Goal: Use online tool/utility: Utilize a website feature to perform a specific function

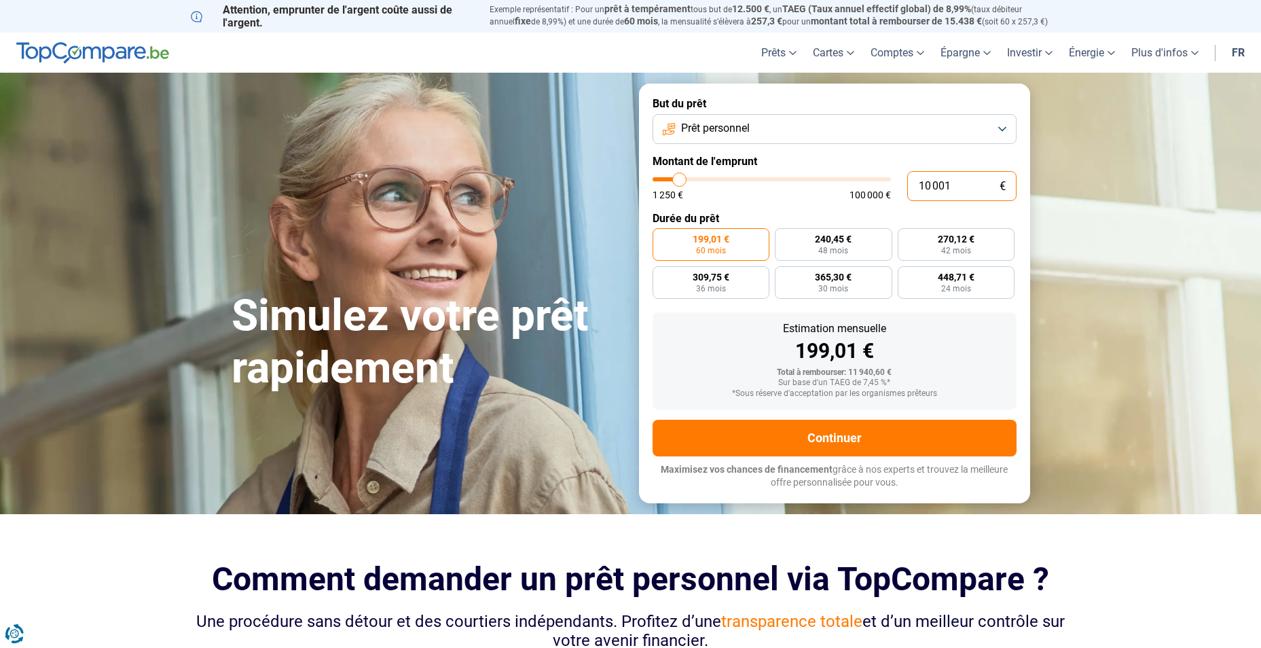
drag, startPoint x: 965, startPoint y: 181, endPoint x: 916, endPoint y: 191, distance: 49.9
click at [916, 191] on input "10 001" at bounding box center [961, 186] width 109 height 30
type input "0"
type input "1250"
type input "1 250"
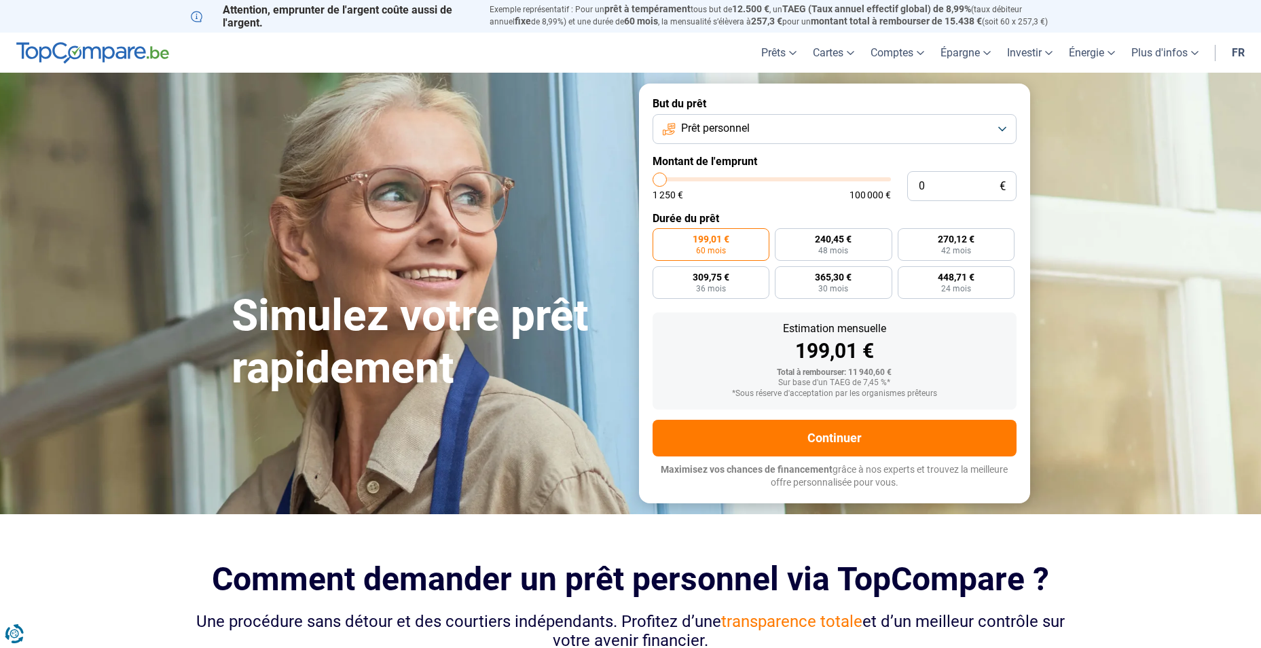
type input "1250"
radio input "true"
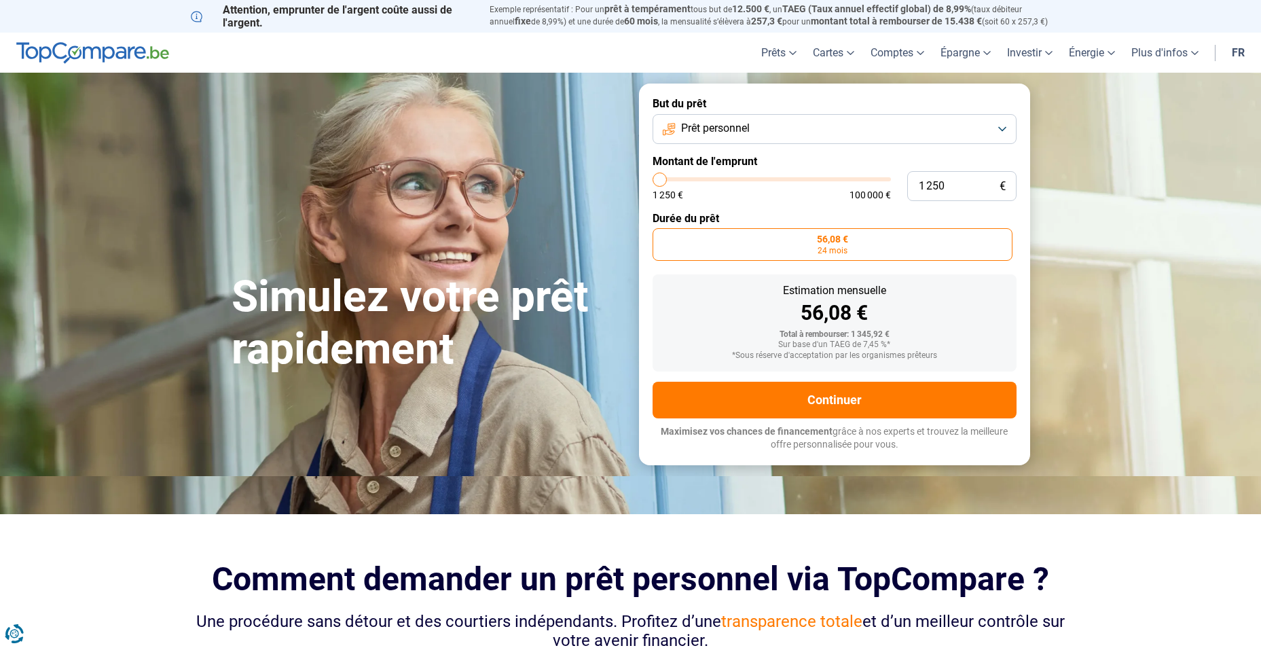
type input "2 750"
type input "2750"
type input "3 750"
type input "3750"
type input "4 000"
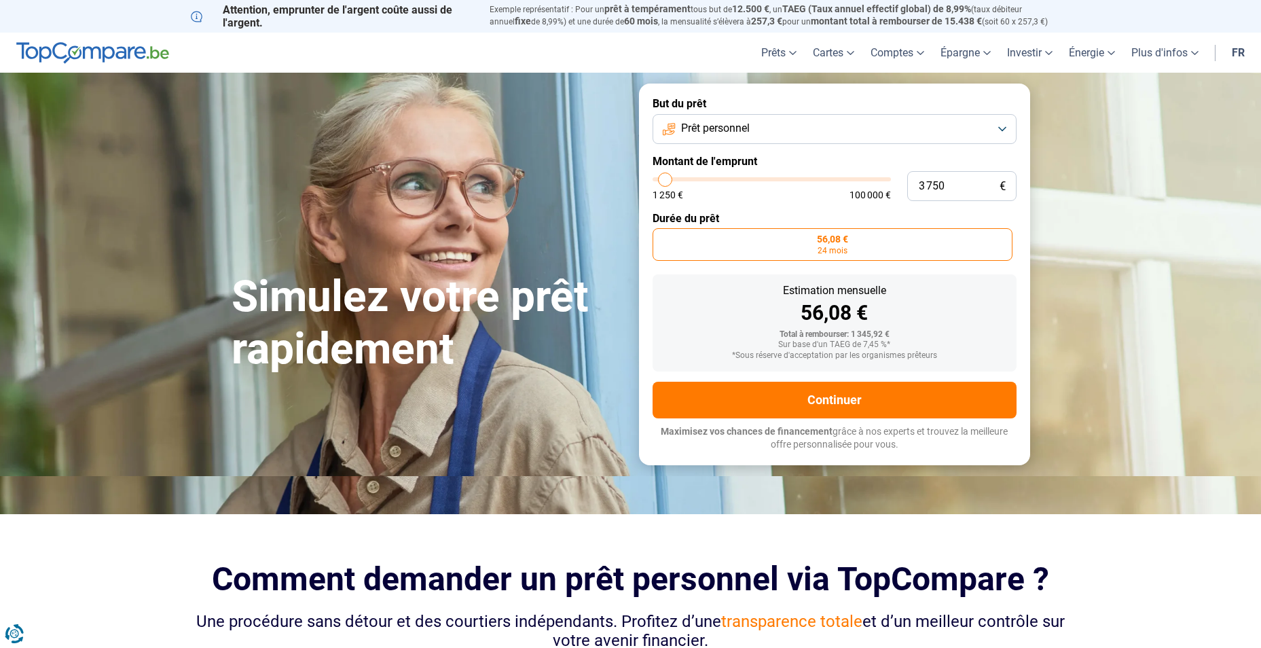
type input "4000"
radio input "false"
type input "3 500"
type input "3500"
type input "3 000"
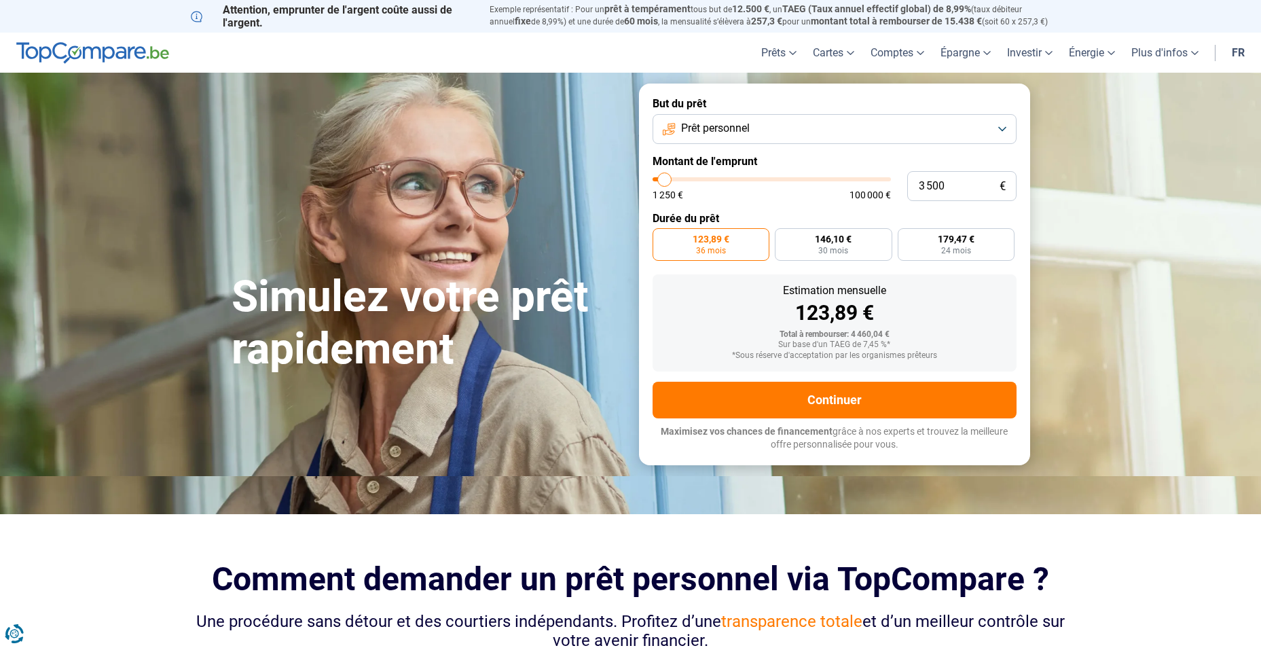
type input "3000"
type input "3 500"
type input "3500"
type input "3 750"
type input "3750"
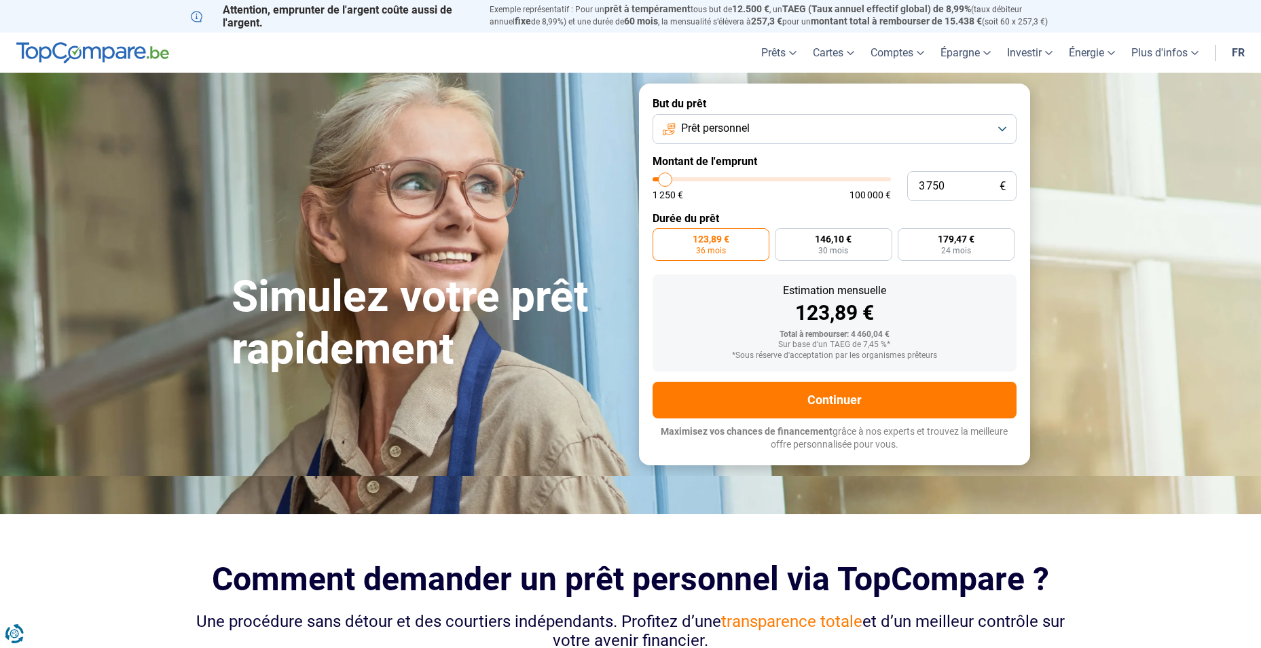
type input "3 500"
type input "3500"
click at [665, 181] on input "range" at bounding box center [772, 179] width 238 height 4
radio input "true"
click at [914, 122] on button "Prêt personnel" at bounding box center [835, 129] width 364 height 30
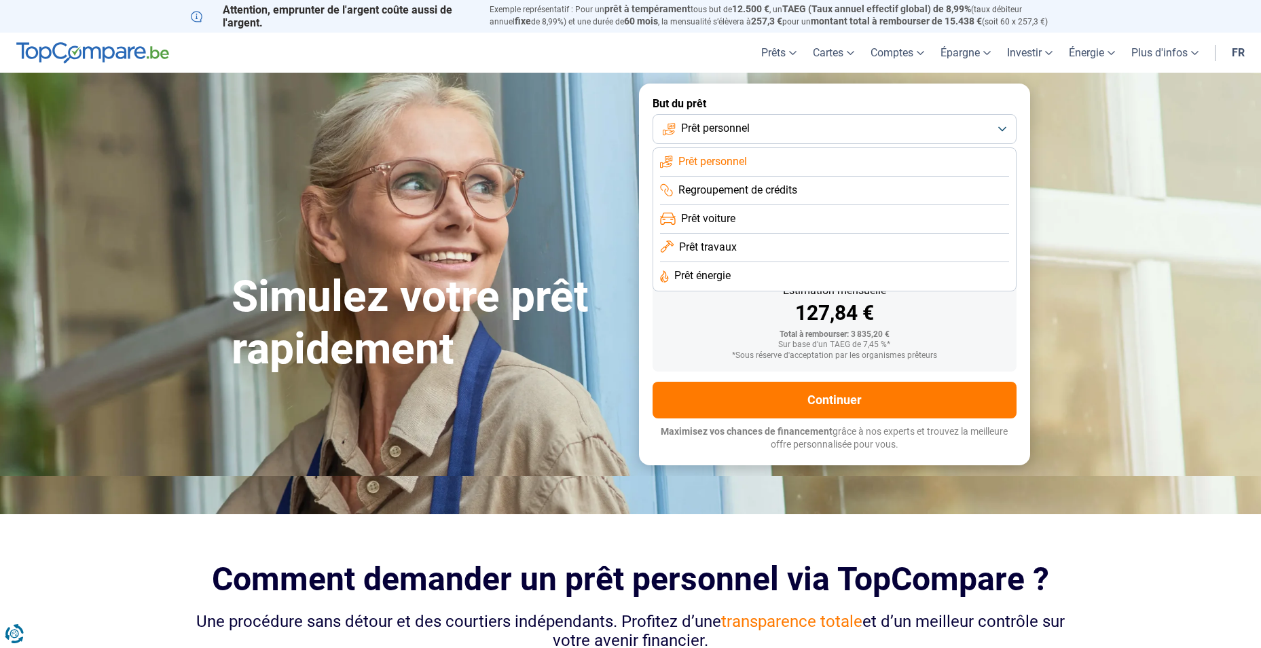
click at [727, 240] on span "Prêt travaux" at bounding box center [708, 247] width 58 height 15
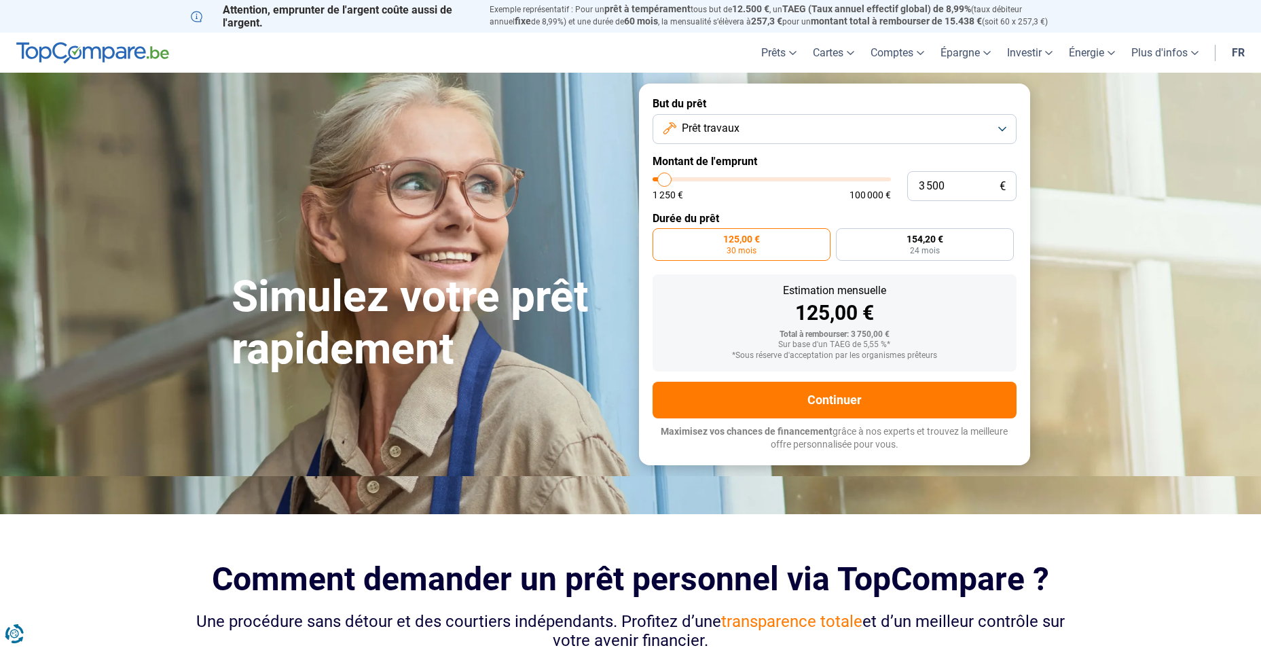
click at [802, 194] on div "1 250 € 100 000 €" at bounding box center [772, 195] width 238 height 10
